Goal: Task Accomplishment & Management: Manage account settings

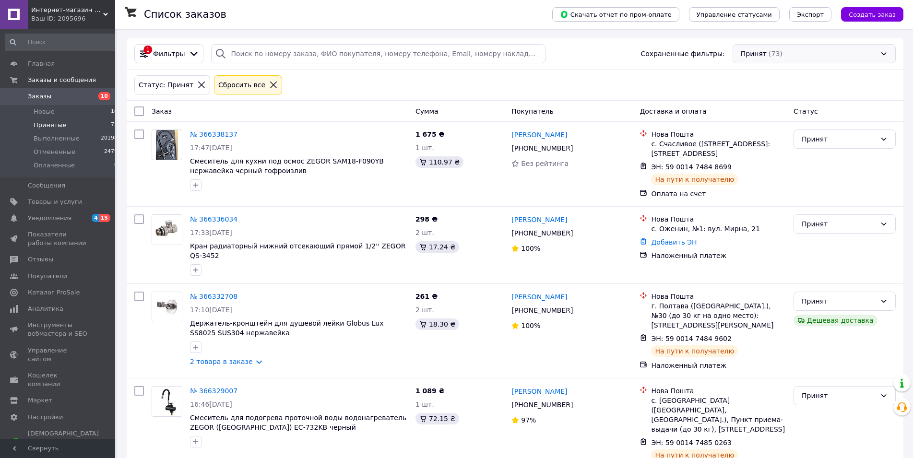
click at [807, 61] on div "Принят (73)" at bounding box center [813, 53] width 163 height 19
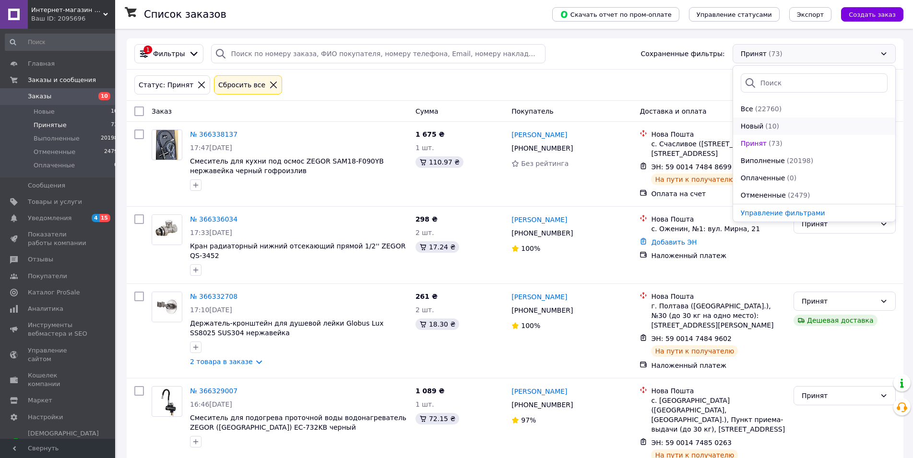
click at [775, 128] on div "(10)" at bounding box center [772, 126] width 16 height 10
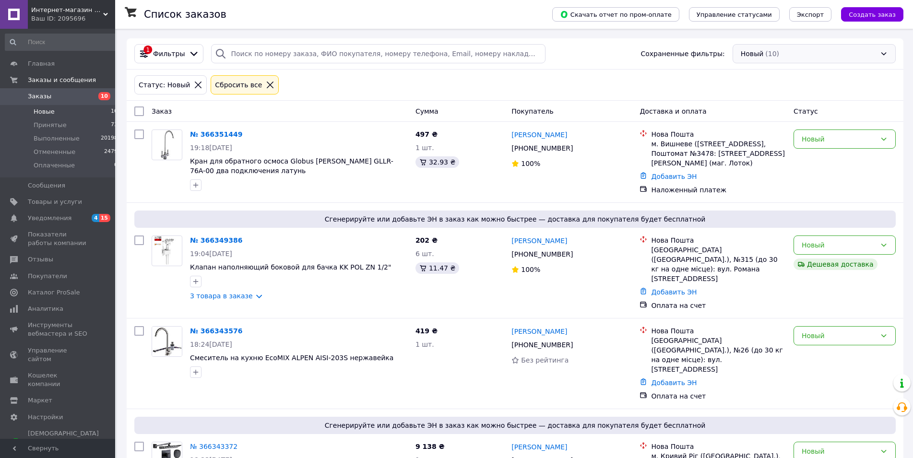
click at [795, 53] on div "Новый (10)" at bounding box center [813, 53] width 163 height 19
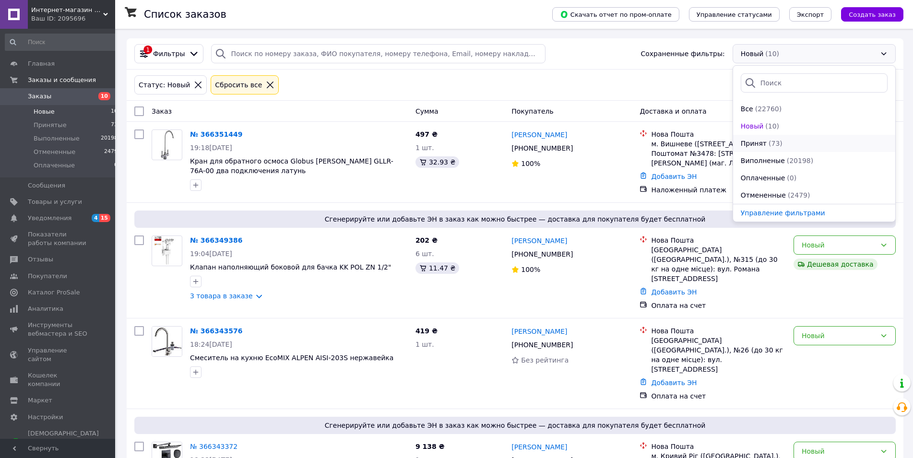
click at [779, 146] on div "Принят (73)" at bounding box center [814, 144] width 149 height 10
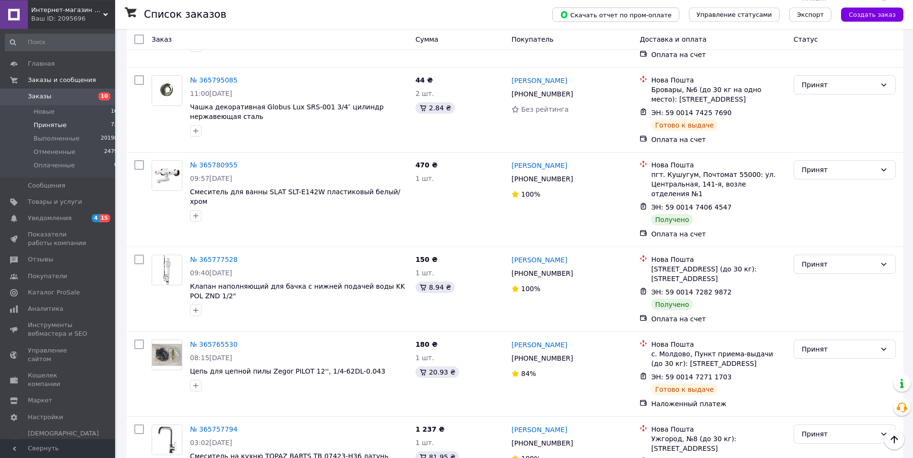
scroll to position [5421, 0]
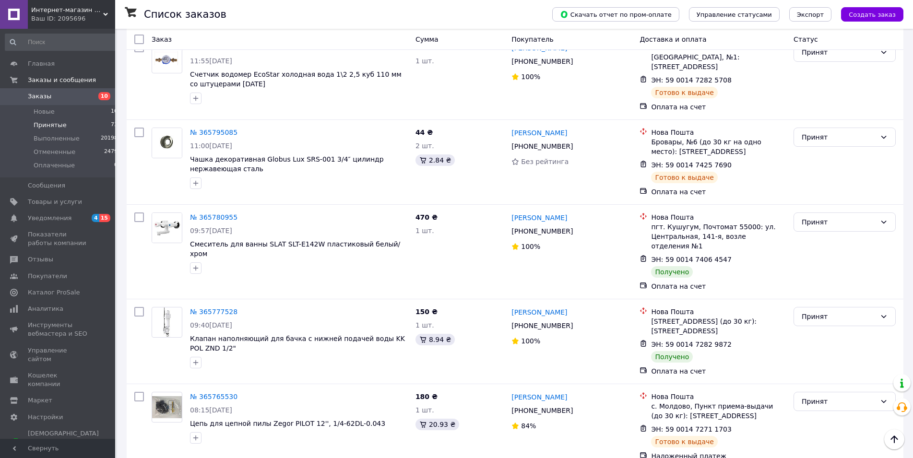
click at [817, 225] on li "Выполнен" at bounding box center [844, 225] width 101 height 17
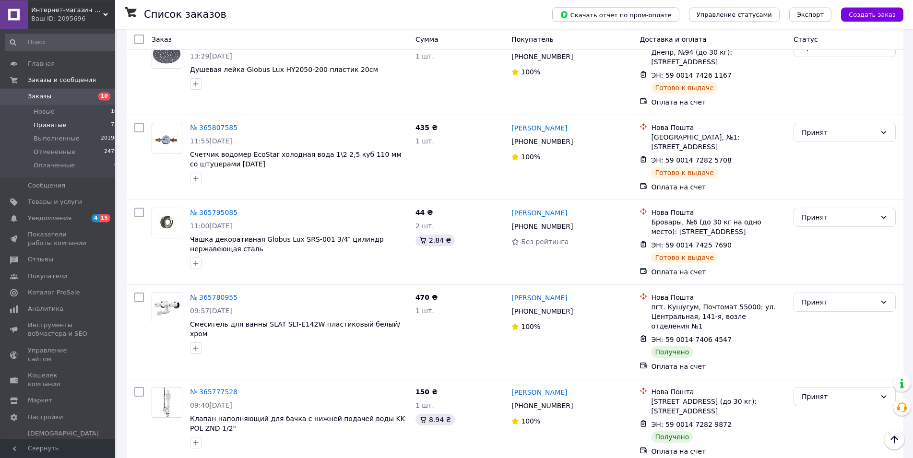
scroll to position [5274, 0]
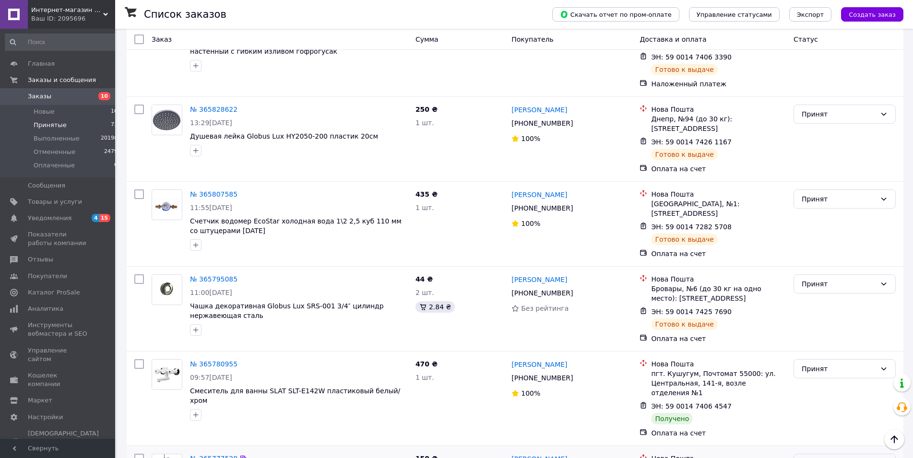
click at [823, 444] on div "Принят" at bounding box center [839, 463] width 74 height 11
click at [821, 202] on li "Выполнен" at bounding box center [844, 202] width 101 height 17
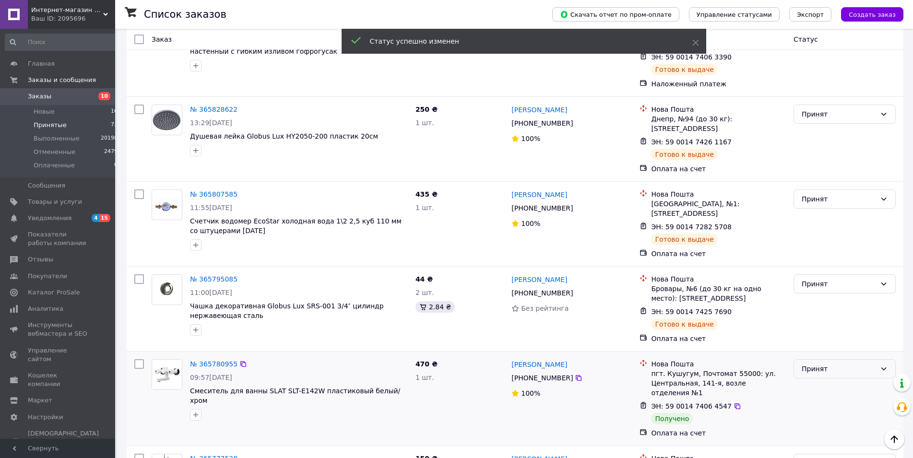
click at [818, 364] on div "Принят" at bounding box center [839, 369] width 74 height 11
click at [817, 117] on li "Выполнен" at bounding box center [844, 117] width 101 height 17
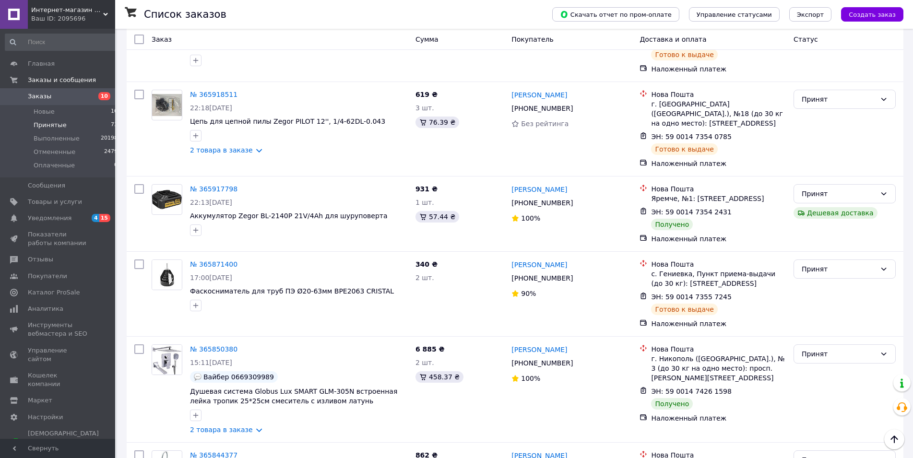
scroll to position [4687, 0]
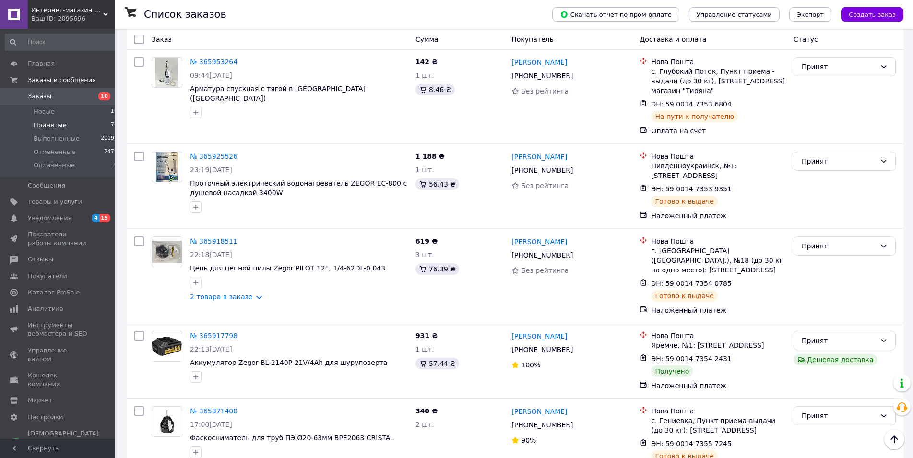
click at [814, 276] on li "Выполнен" at bounding box center [844, 275] width 101 height 17
click at [812, 335] on div "Принят" at bounding box center [839, 340] width 74 height 11
click at [811, 116] on li "Выполнен" at bounding box center [844, 115] width 101 height 17
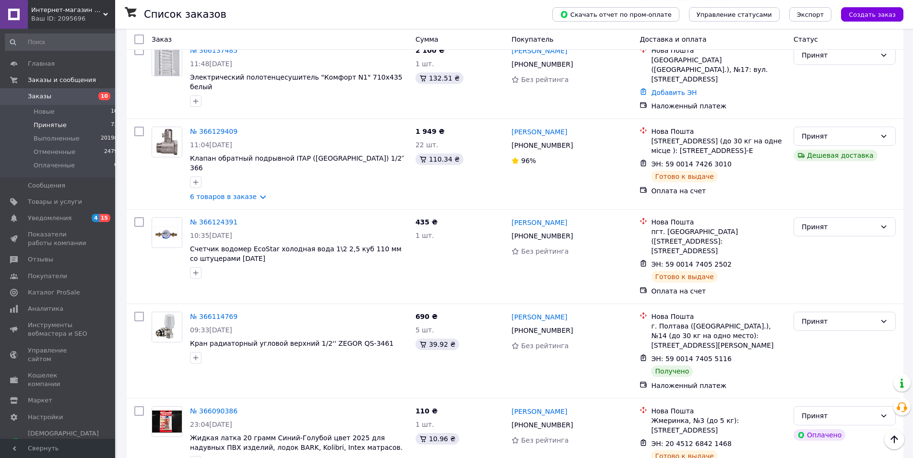
scroll to position [3170, 0]
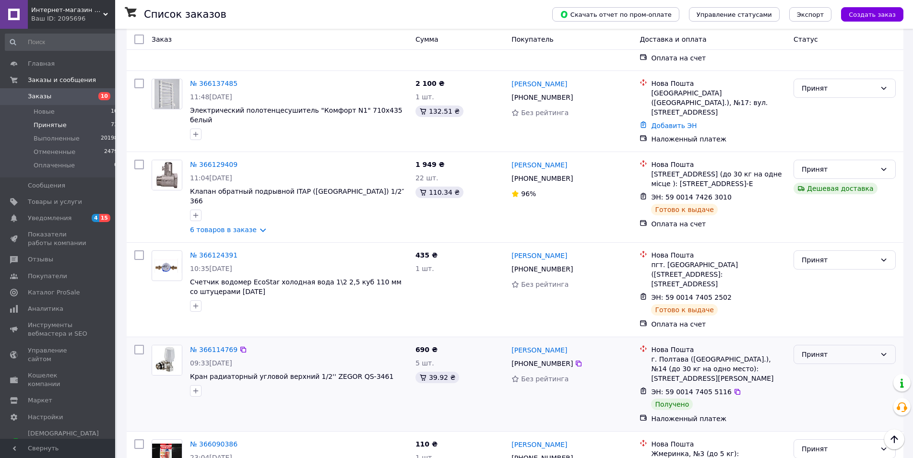
click at [824, 349] on div "Принят" at bounding box center [839, 354] width 74 height 11
click at [820, 199] on li "Выполнен" at bounding box center [844, 198] width 101 height 17
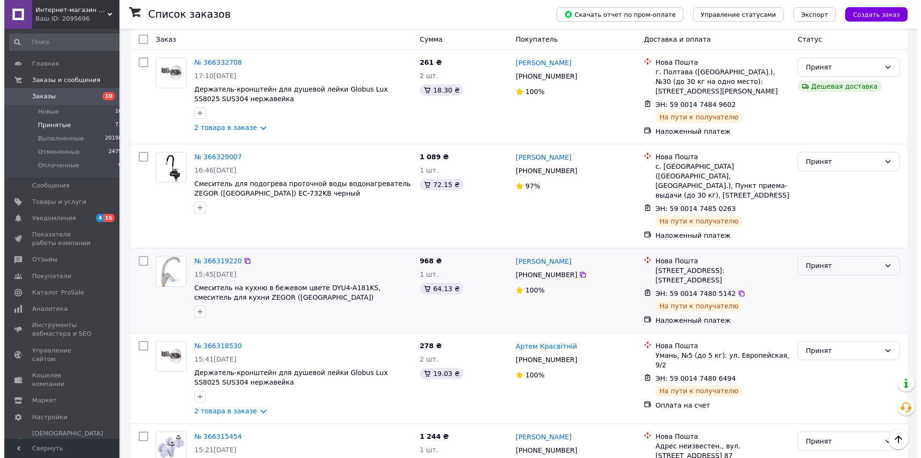
scroll to position [0, 0]
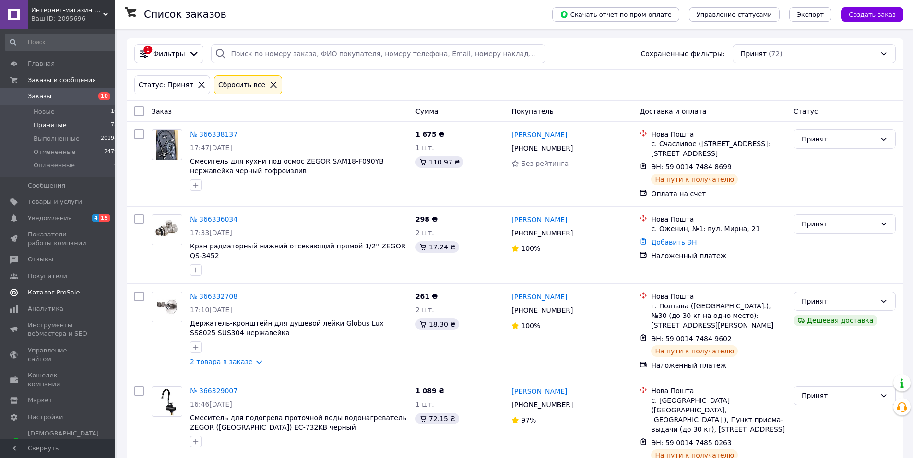
click at [56, 293] on span "Каталог ProSale" at bounding box center [54, 292] width 52 height 9
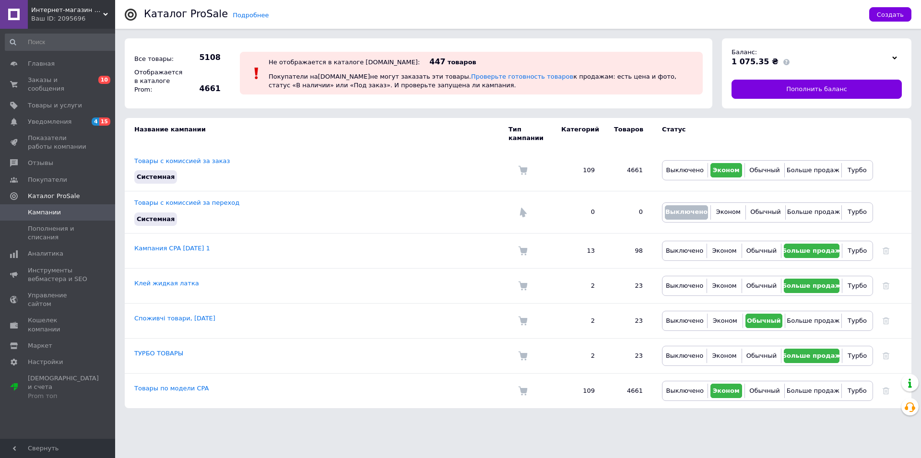
click at [72, 208] on span "Кампании" at bounding box center [58, 212] width 61 height 9
click at [79, 226] on span "Пополнения и списания" at bounding box center [58, 232] width 61 height 17
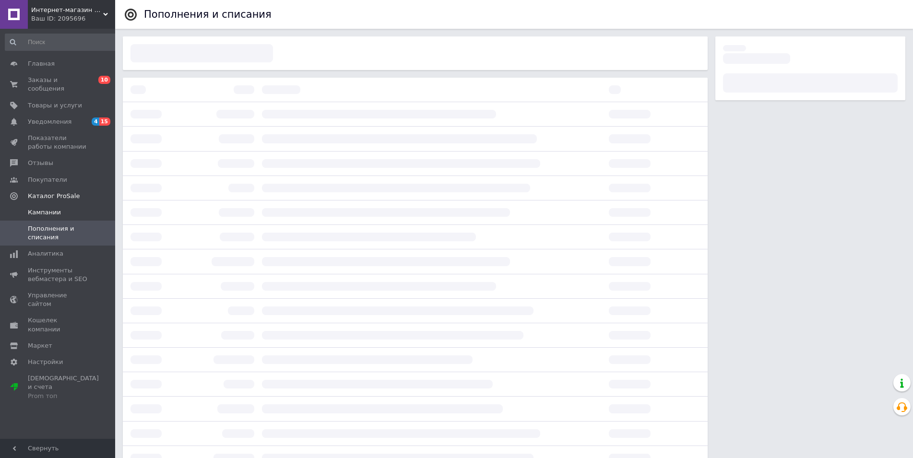
click at [71, 208] on span "Кампании" at bounding box center [58, 212] width 61 height 9
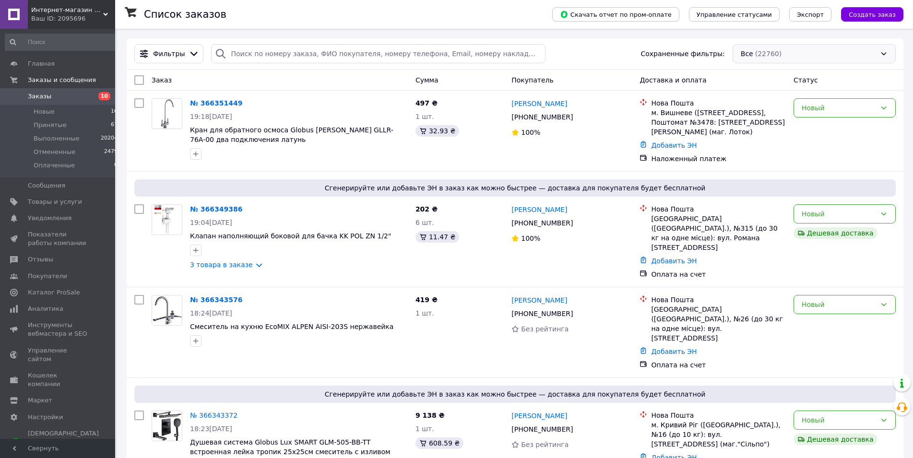
click at [771, 53] on div "Все (22760)" at bounding box center [813, 53] width 163 height 19
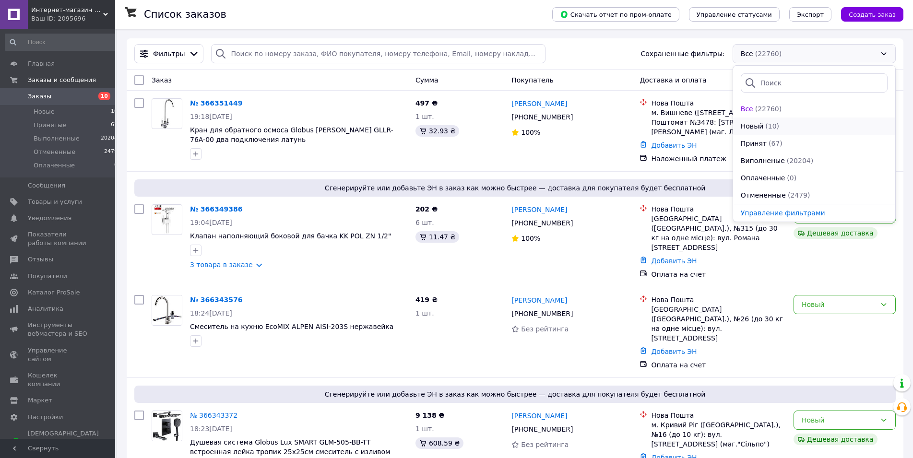
click at [779, 124] on div "Новый (10)" at bounding box center [814, 126] width 149 height 10
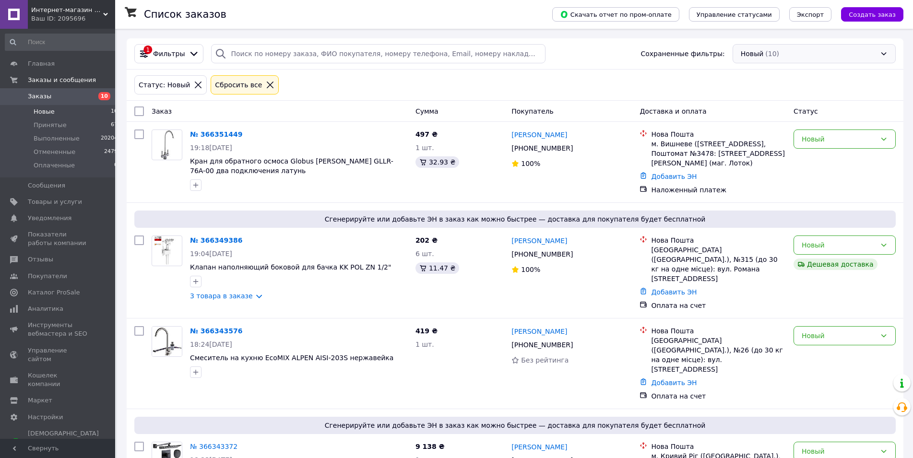
click at [778, 52] on div "Новый (10)" at bounding box center [813, 53] width 163 height 19
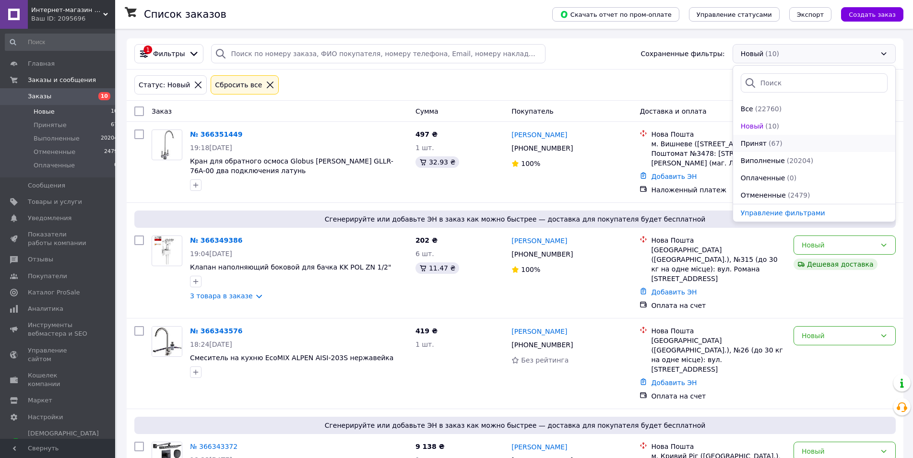
click at [774, 142] on span "(67)" at bounding box center [775, 144] width 14 height 8
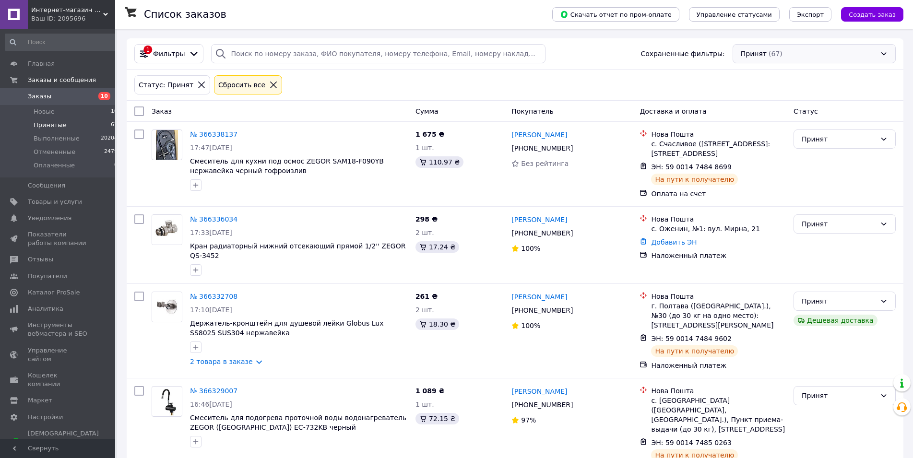
click at [782, 47] on div "Принят (67)" at bounding box center [813, 53] width 163 height 19
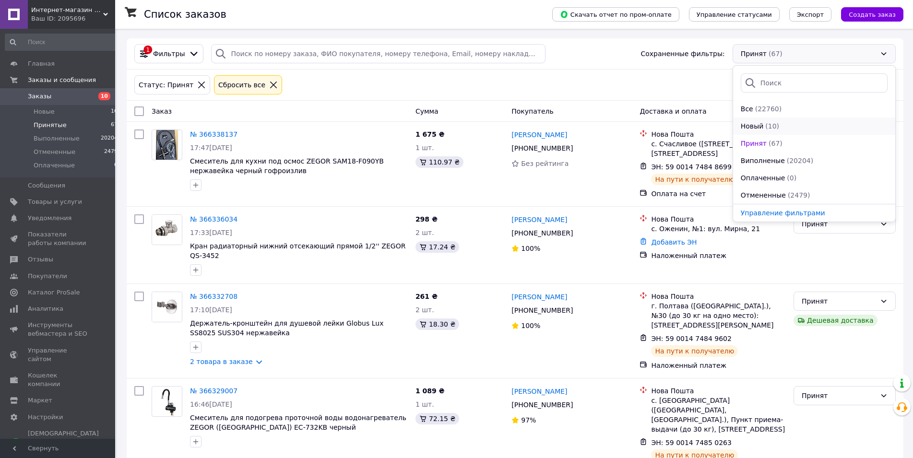
click at [775, 129] on div "(10)" at bounding box center [772, 126] width 16 height 10
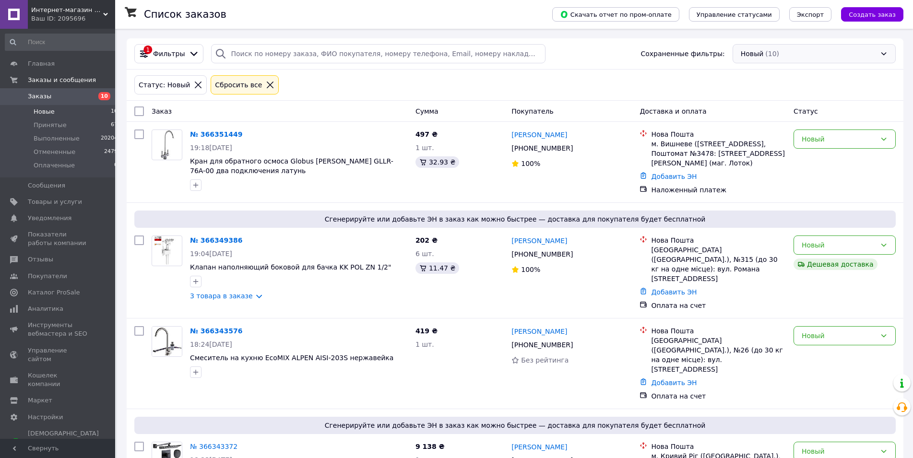
click at [776, 50] on div "Новый (10)" at bounding box center [813, 53] width 163 height 19
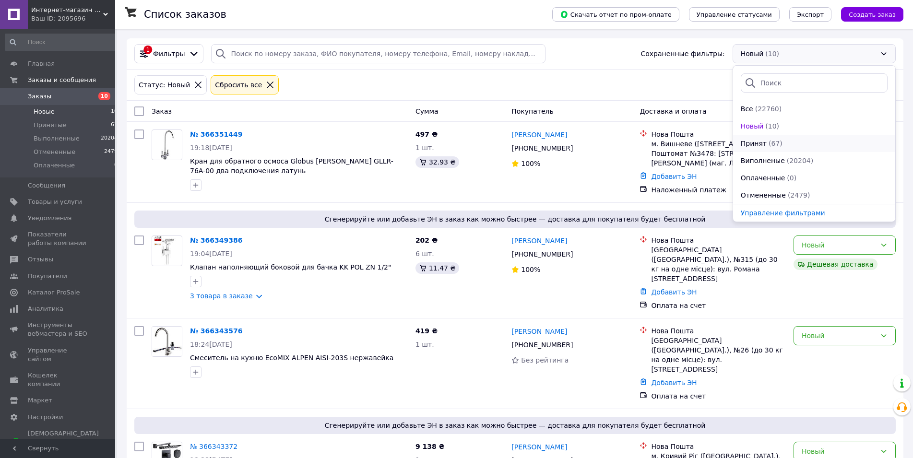
click at [773, 149] on li "Принят (67)" at bounding box center [814, 143] width 162 height 17
